Goal: Information Seeking & Learning: Learn about a topic

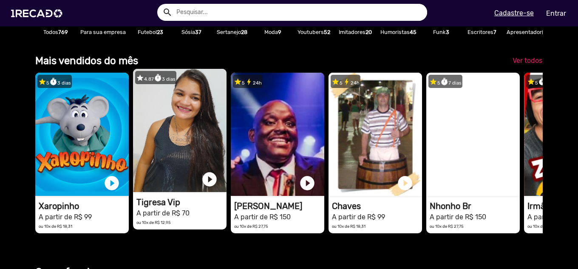
scroll to position [0, 1716]
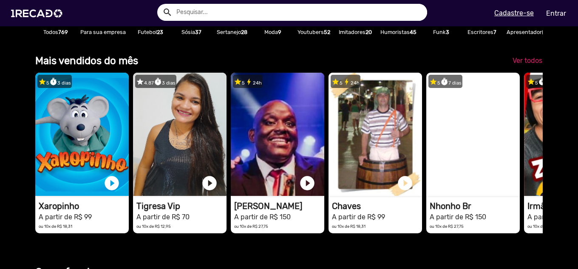
click at [236, 11] on input "text" at bounding box center [298, 12] width 257 height 17
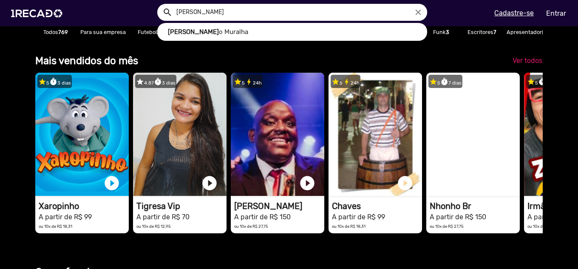
scroll to position [0, 0]
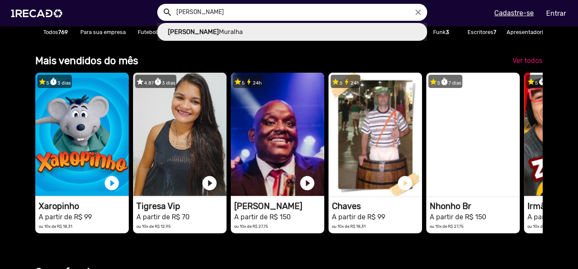
click at [207, 35] on link "[PERSON_NAME]" at bounding box center [292, 32] width 270 height 18
type input "[PERSON_NAME]"
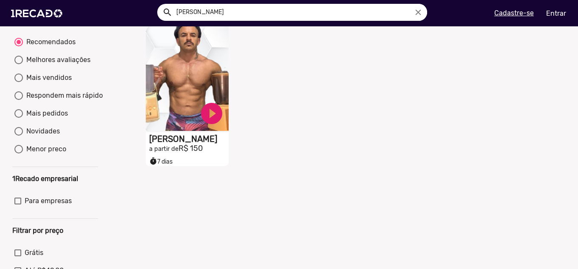
scroll to position [57, 0]
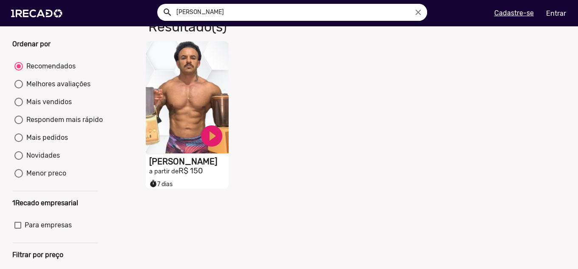
click at [183, 109] on video "S1RECADO vídeos dedicados para fãs e empresas" at bounding box center [187, 97] width 83 height 112
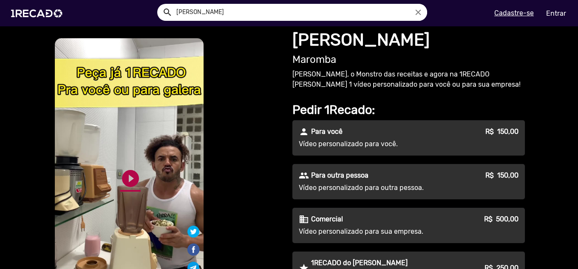
click at [128, 178] on link "play_circle_filled" at bounding box center [130, 178] width 20 height 20
click at [128, 182] on link "pause_circle" at bounding box center [130, 178] width 20 height 20
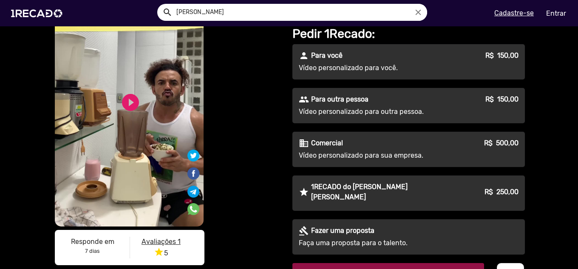
scroll to position [57, 0]
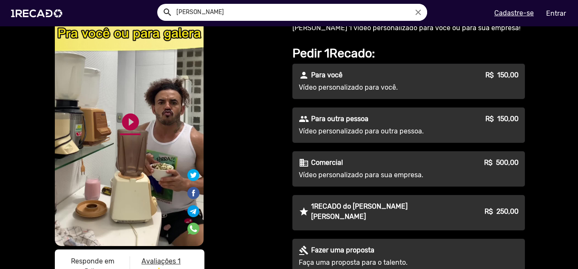
click at [128, 120] on link "play_circle_filled" at bounding box center [130, 122] width 20 height 20
click at [130, 120] on link "pause_circle" at bounding box center [130, 122] width 20 height 20
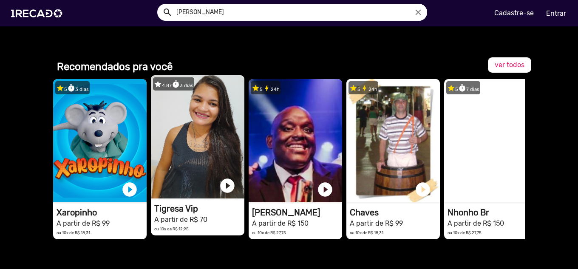
scroll to position [567, 0]
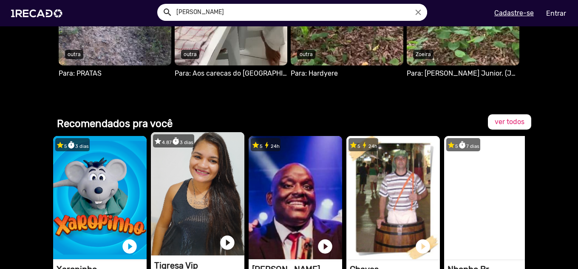
click at [188, 181] on video "1RECADO vídeos dedicados para fãs e empresas" at bounding box center [198, 193] width 94 height 123
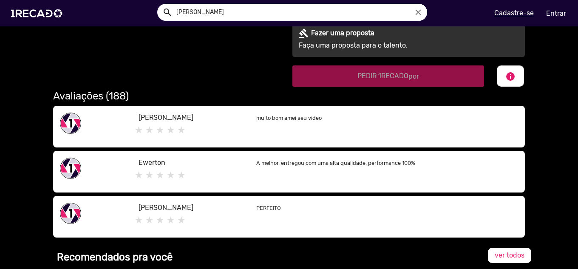
scroll to position [441, 0]
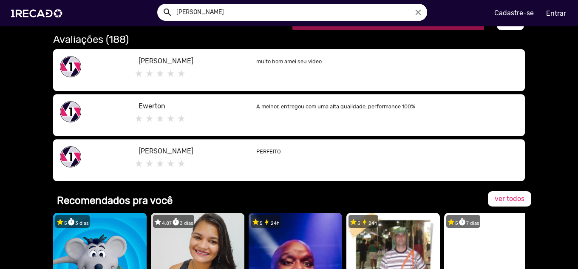
drag, startPoint x: 364, startPoint y: 105, endPoint x: 435, endPoint y: 106, distance: 70.2
click at [435, 106] on p "A melhor, entregou com uma alta qualidade, performance 100%" at bounding box center [387, 106] width 262 height 10
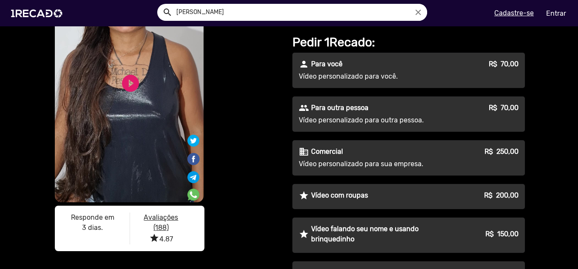
scroll to position [44, 0]
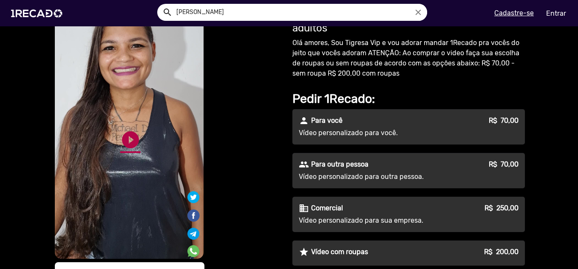
click at [123, 139] on link "play_circle_filled" at bounding box center [130, 140] width 20 height 20
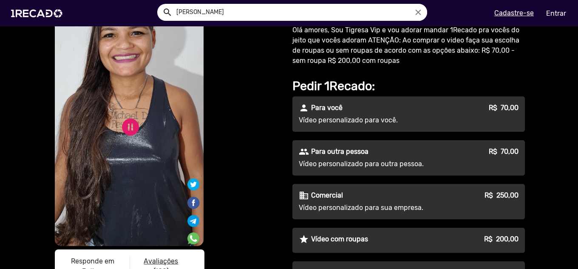
scroll to position [0, 0]
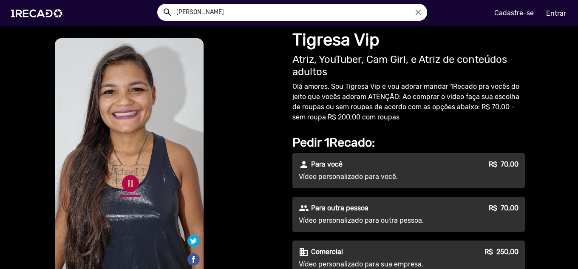
click at [125, 182] on link "pause_circle" at bounding box center [130, 184] width 20 height 20
drag, startPoint x: 309, startPoint y: 111, endPoint x: 378, endPoint y: 120, distance: 69.5
click at [378, 120] on p "Olá amores, Sou Tigresa Vip e vou adorar mandar 1Recado pra vocês do jeito que …" at bounding box center [409, 102] width 233 height 41
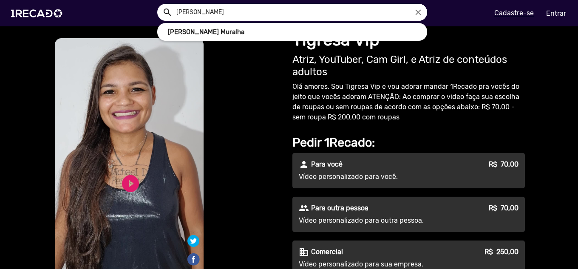
click at [233, 11] on input "[PERSON_NAME]" at bounding box center [298, 12] width 257 height 17
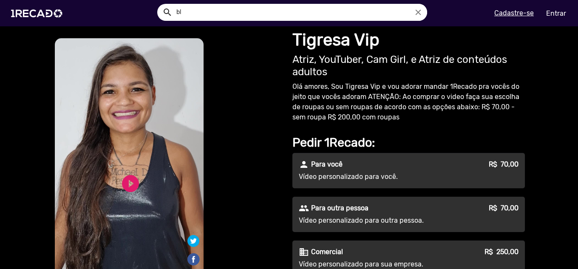
type input "b"
